Goal: Task Accomplishment & Management: Understand process/instructions

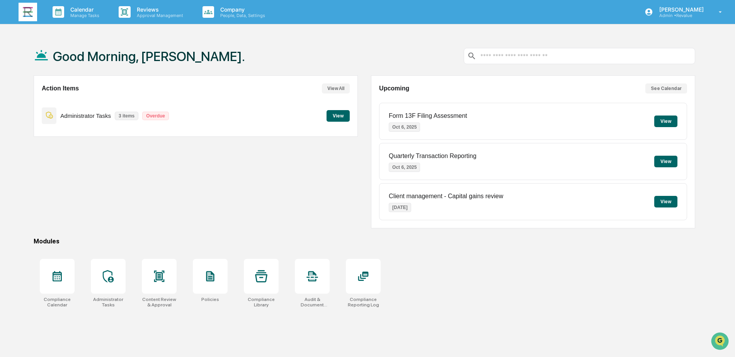
click at [343, 116] on button "View" at bounding box center [337, 116] width 23 height 12
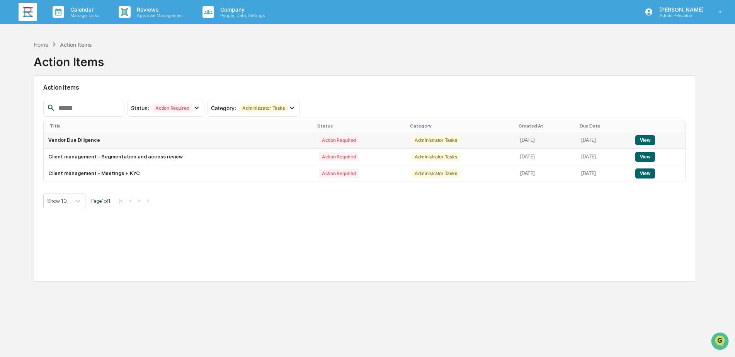
click at [647, 140] on button "View" at bounding box center [645, 140] width 20 height 10
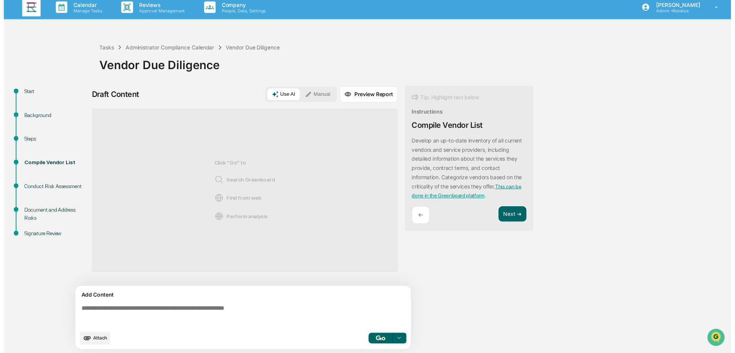
scroll to position [6, 0]
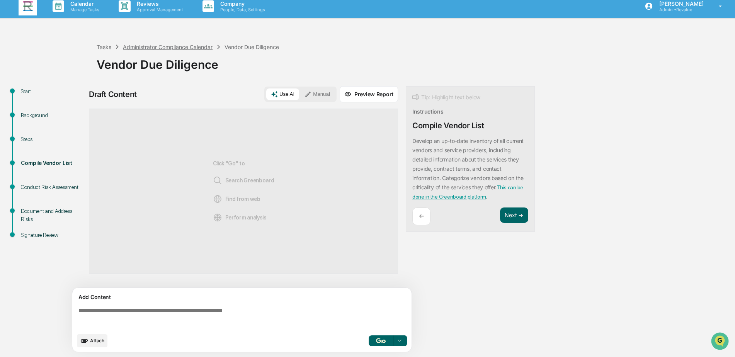
click at [175, 45] on div "Administrator Compliance Calendar" at bounding box center [168, 47] width 90 height 7
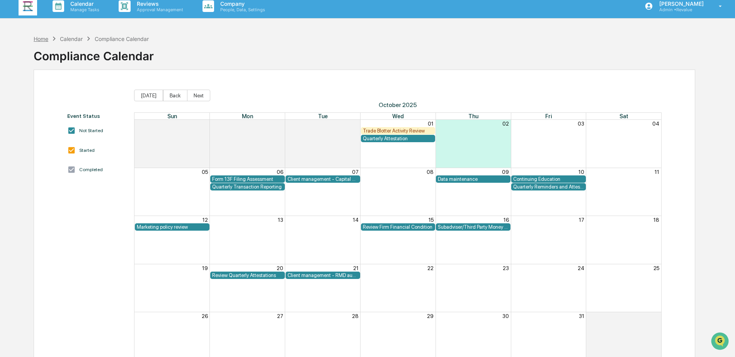
click at [37, 38] on div "Home" at bounding box center [41, 39] width 15 height 7
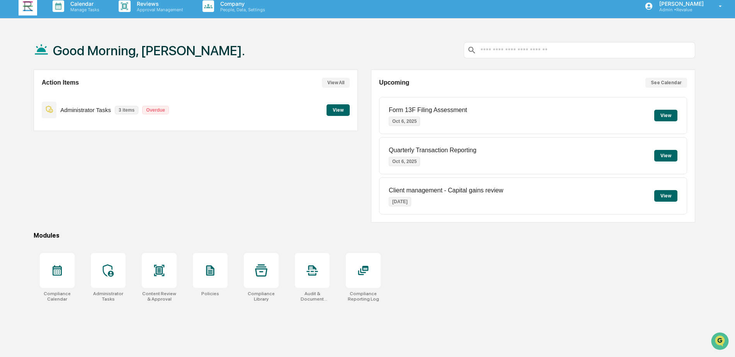
click at [336, 111] on button "View" at bounding box center [337, 110] width 23 height 12
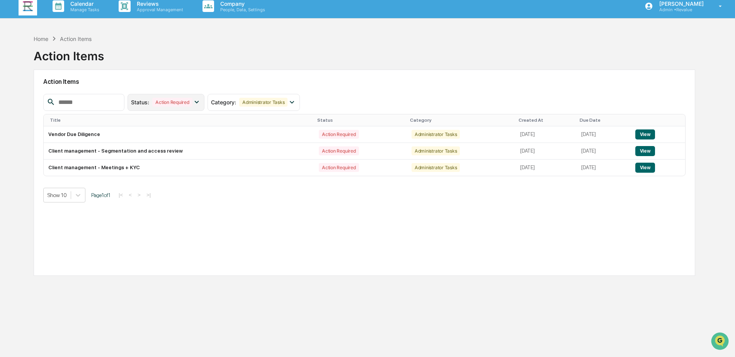
click at [204, 97] on div "Status : Action Required" at bounding box center [165, 102] width 77 height 17
click at [272, 104] on div "Administrator Tasks" at bounding box center [263, 102] width 48 height 9
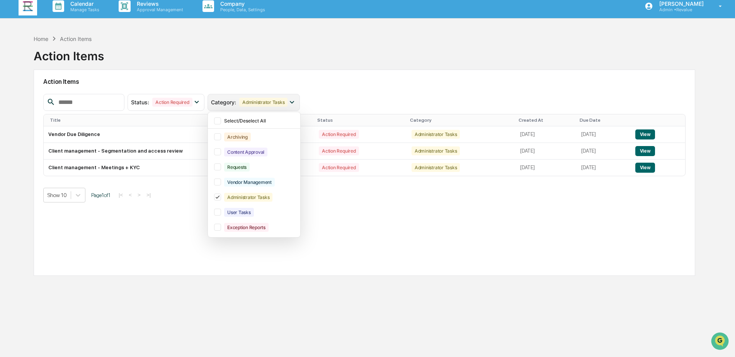
click at [272, 104] on div "Administrator Tasks" at bounding box center [263, 102] width 48 height 9
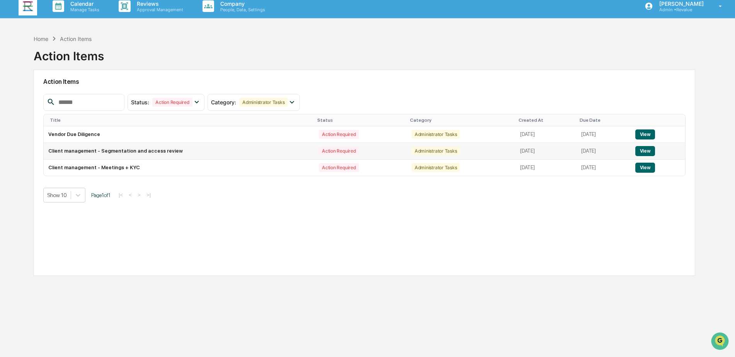
click at [651, 150] on button "View" at bounding box center [645, 151] width 20 height 10
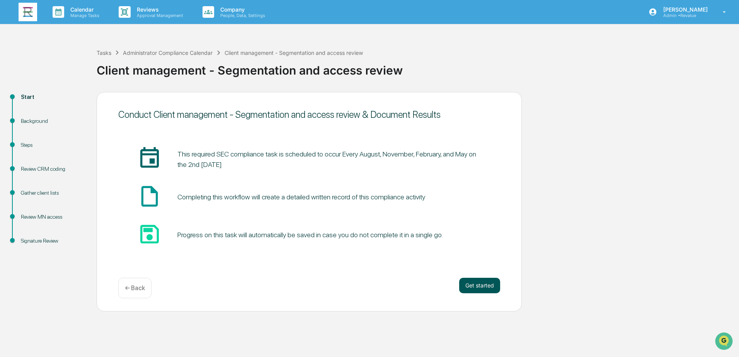
click at [483, 288] on button "Get started" at bounding box center [479, 285] width 41 height 15
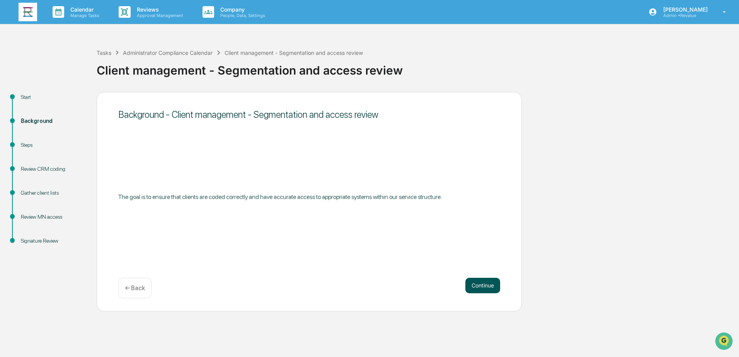
click at [483, 287] on button "Continue" at bounding box center [482, 285] width 35 height 15
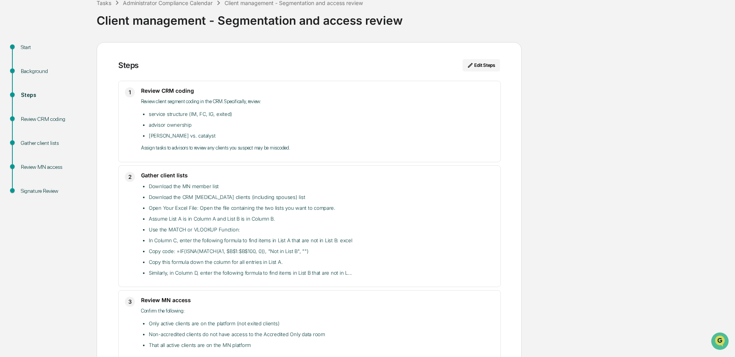
scroll to position [51, 0]
